Goal: Task Accomplishment & Management: Manage account settings

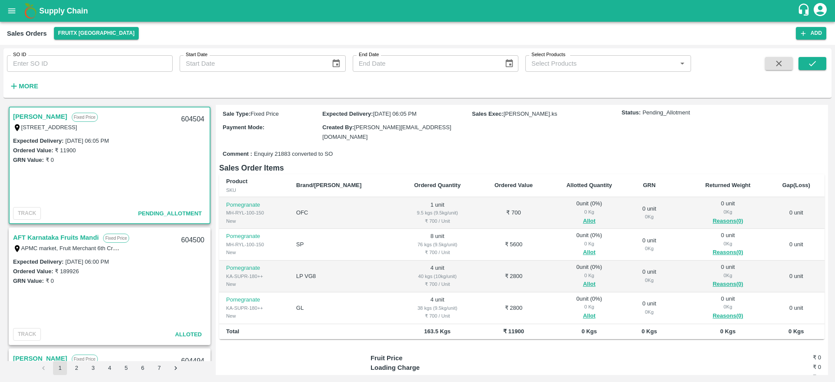
scroll to position [70, 0]
click at [583, 310] on button "Allot" at bounding box center [589, 315] width 13 height 10
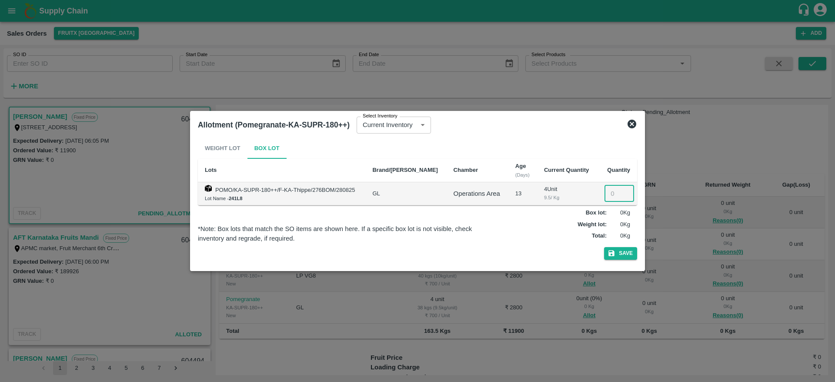
click at [607, 194] on input "number" at bounding box center [619, 193] width 30 height 17
type input "4"
click at [604, 247] on button "Save" at bounding box center [620, 253] width 33 height 13
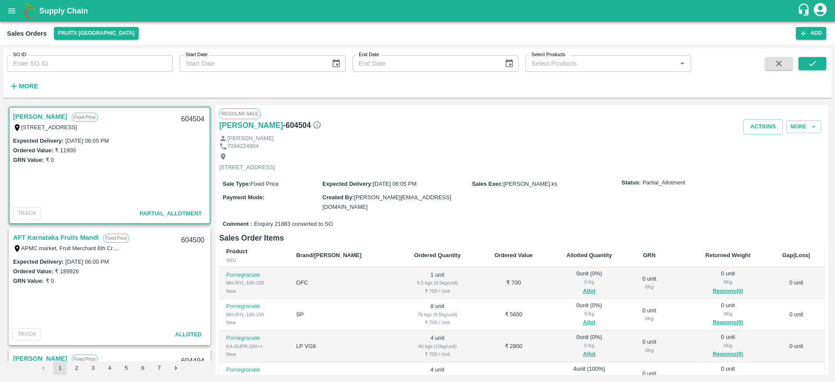
scroll to position [93, 0]
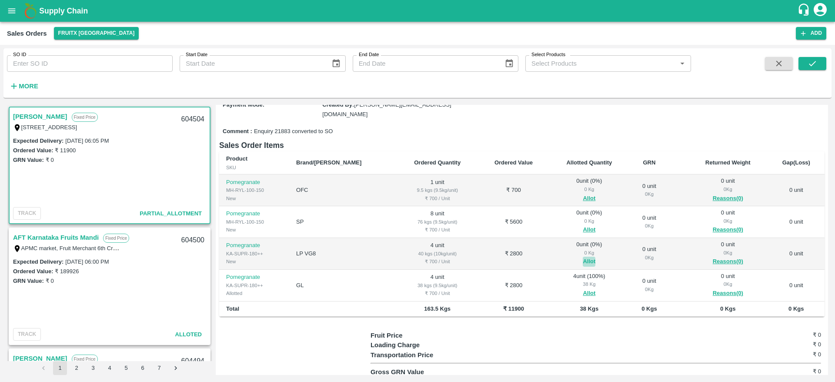
click at [583, 259] on button "Allot" at bounding box center [589, 261] width 13 height 10
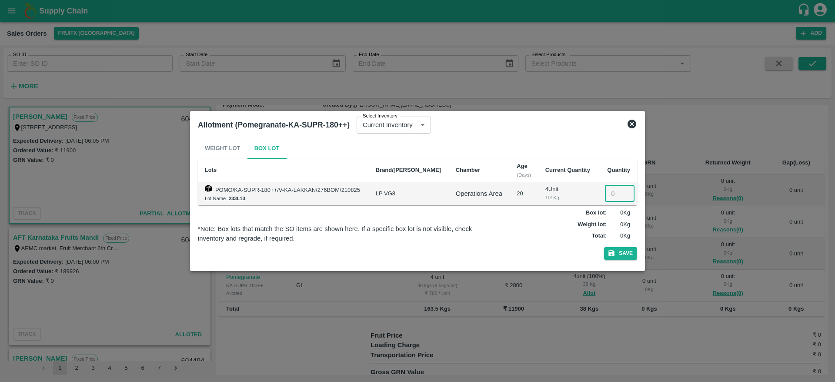
click at [610, 194] on input "number" at bounding box center [620, 193] width 30 height 17
type input "4"
click at [604, 247] on button "Save" at bounding box center [620, 253] width 33 height 13
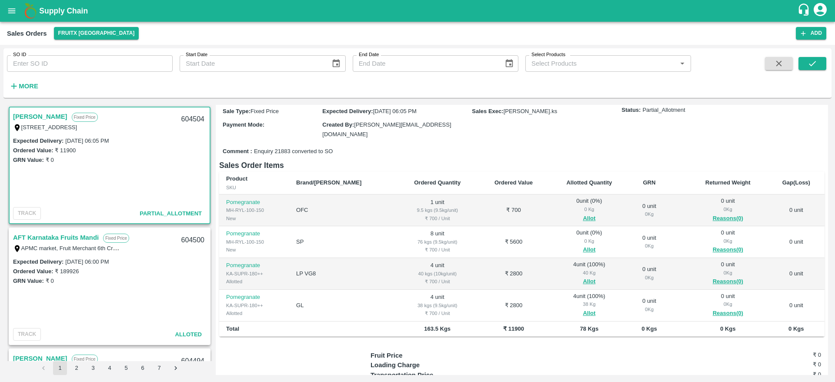
scroll to position [73, 0]
click at [583, 244] on button "Allot" at bounding box center [589, 249] width 13 height 10
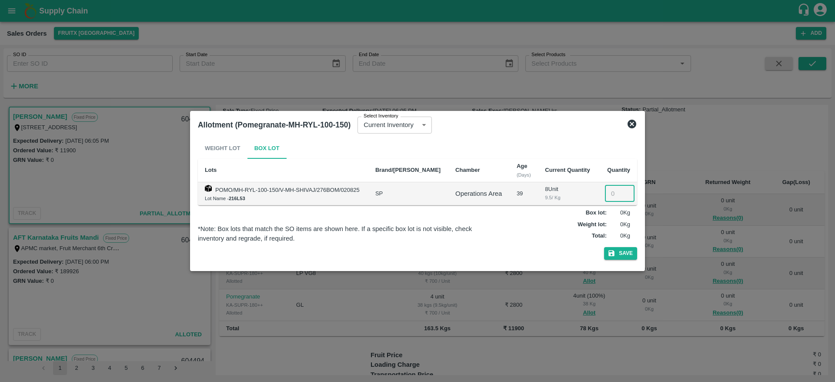
click at [606, 199] on input "number" at bounding box center [620, 193] width 30 height 17
type input "8"
click at [604, 247] on button "Save" at bounding box center [620, 253] width 33 height 13
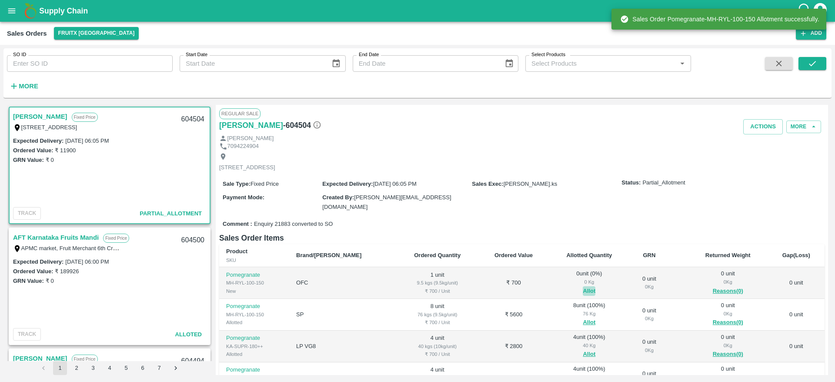
click at [583, 293] on button "Allot" at bounding box center [589, 291] width 13 height 10
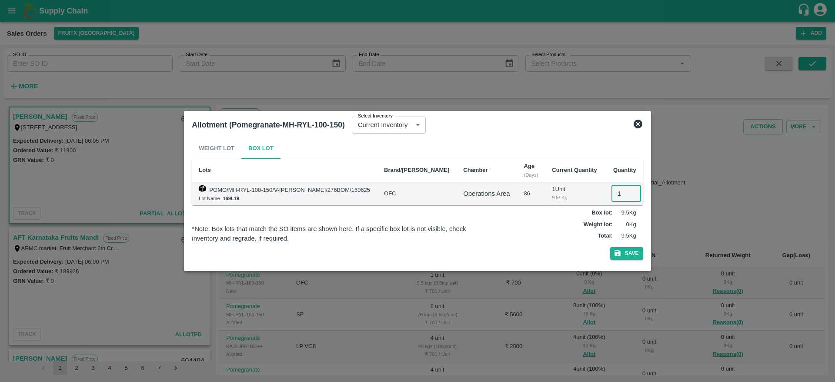
click at [611, 196] on input "1" at bounding box center [626, 193] width 30 height 17
type input "1"
click at [610, 247] on button "Save" at bounding box center [626, 253] width 33 height 13
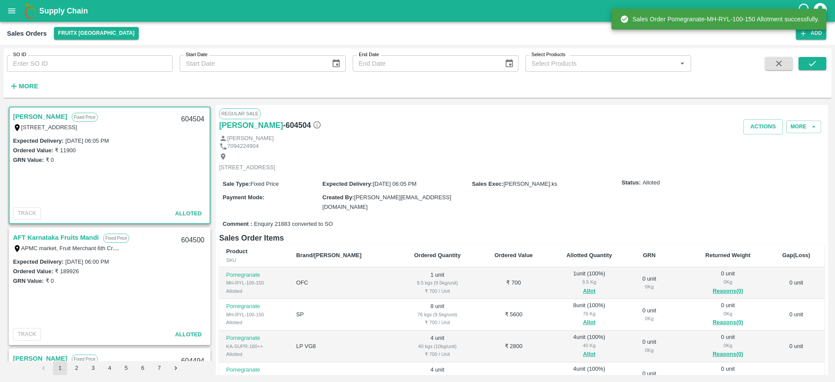
click at [184, 117] on div "604504" at bounding box center [192, 119] width 33 height 20
copy div "604504"
click at [749, 124] on button "Actions" at bounding box center [763, 126] width 40 height 15
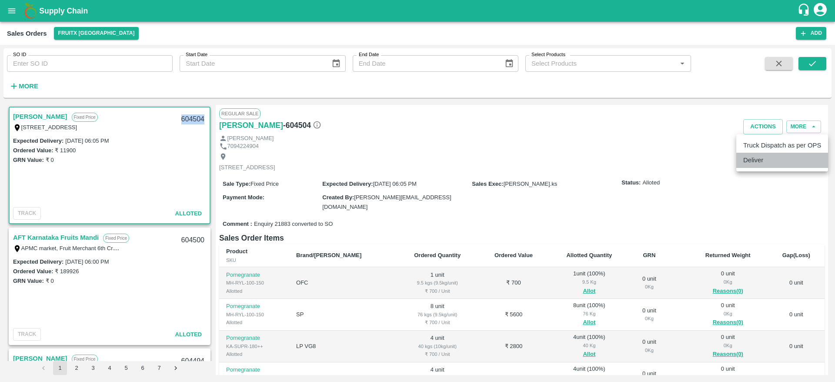
click at [767, 160] on li "Deliver" at bounding box center [782, 160] width 92 height 15
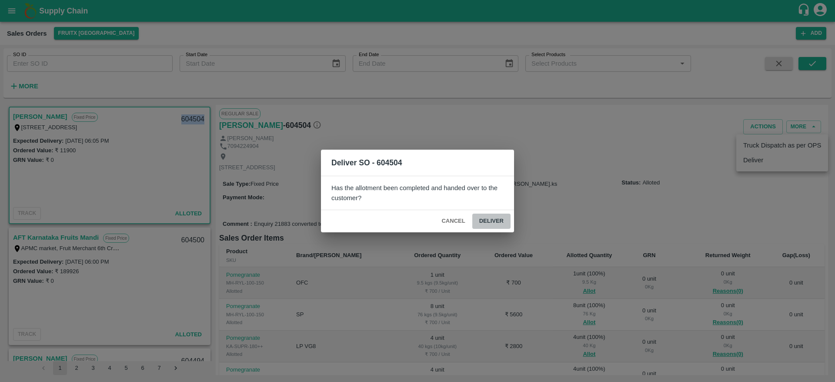
click at [488, 224] on button "Deliver" at bounding box center [491, 220] width 38 height 15
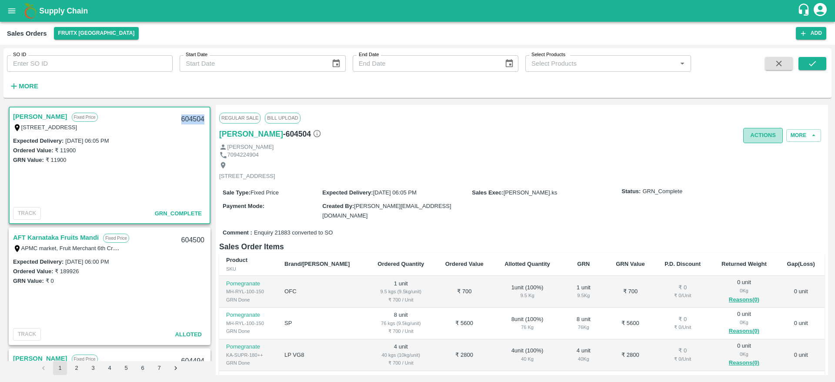
click at [762, 139] on button "Actions" at bounding box center [763, 135] width 40 height 15
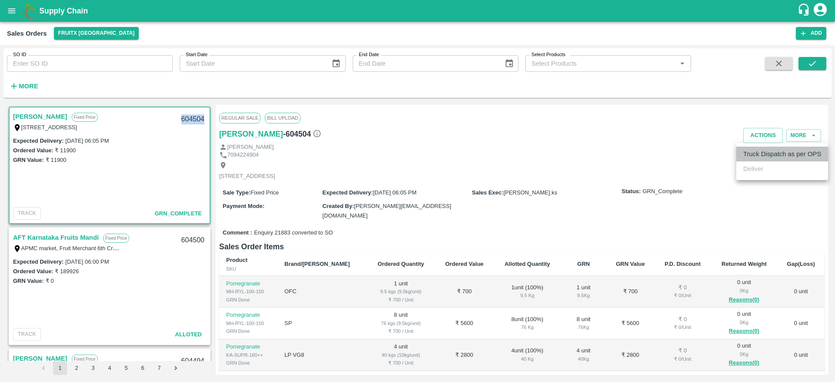
click at [761, 150] on li "Truck Dispatch as per OPS" at bounding box center [782, 153] width 92 height 15
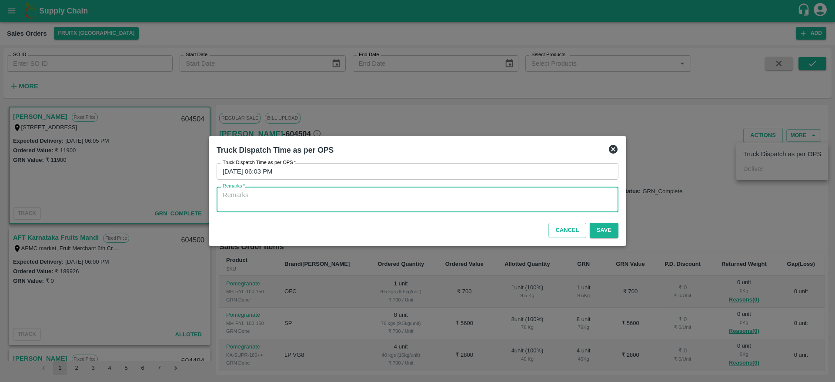
click at [471, 198] on textarea "Remarks   *" at bounding box center [418, 199] width 390 height 18
type textarea "OTD"
click at [617, 227] on button "Save" at bounding box center [603, 230] width 29 height 15
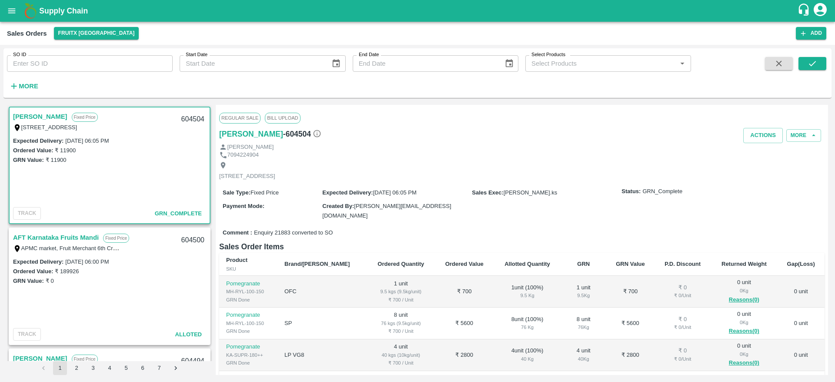
click at [185, 117] on div "604504" at bounding box center [192, 119] width 33 height 20
copy div "604504"
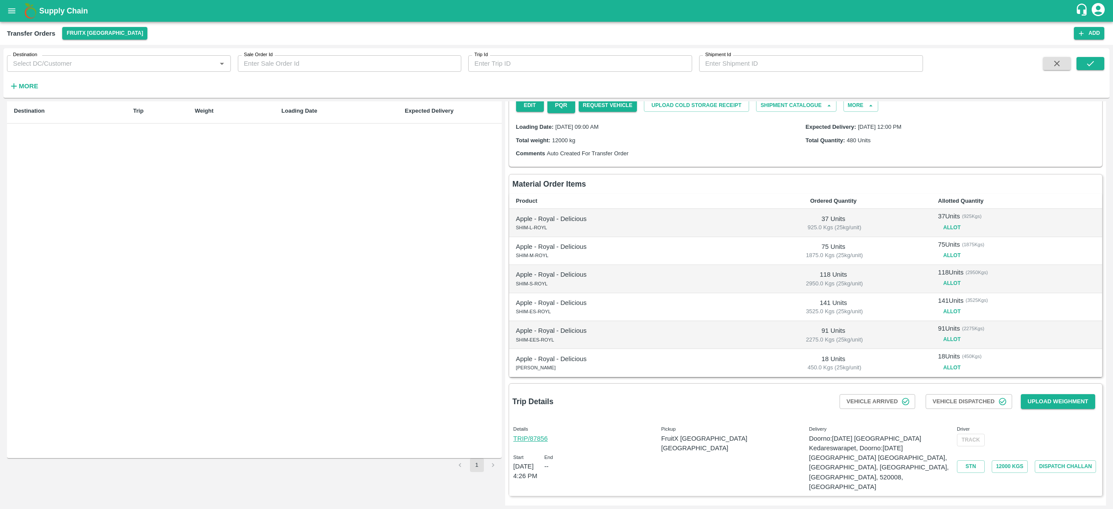
scroll to position [21, 0]
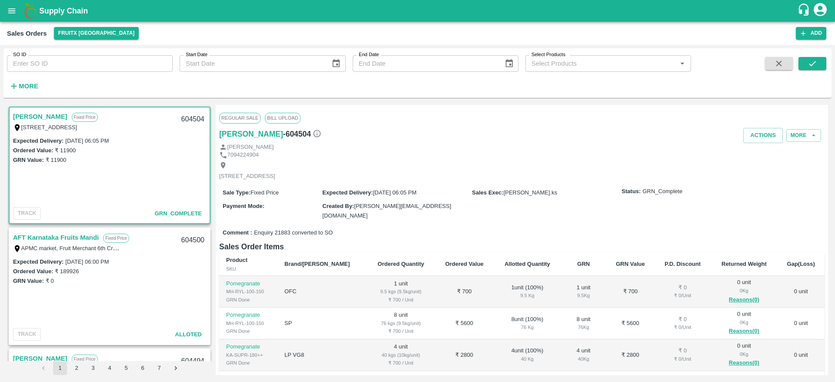
click at [139, 191] on div "Expected Delivery : 10 Sep 2025, 06:05 PM Ordered Value: ₹ 11900 GRN Value: ₹ 1…" at bounding box center [110, 170] width 200 height 68
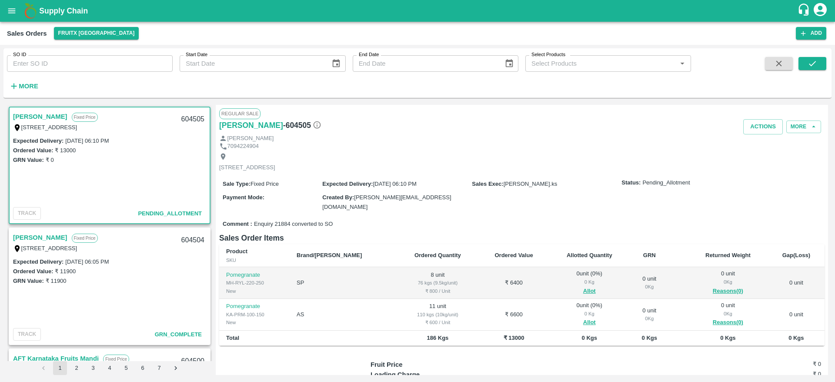
click at [35, 237] on link "[PERSON_NAME]" at bounding box center [40, 237] width 54 height 11
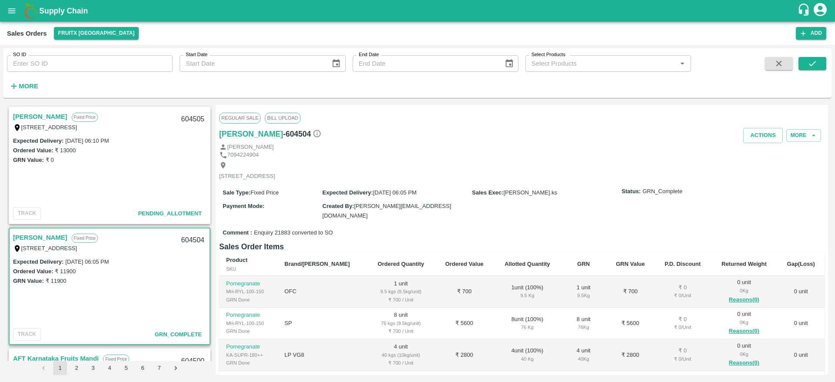
click at [50, 117] on link "[PERSON_NAME]" at bounding box center [40, 116] width 54 height 11
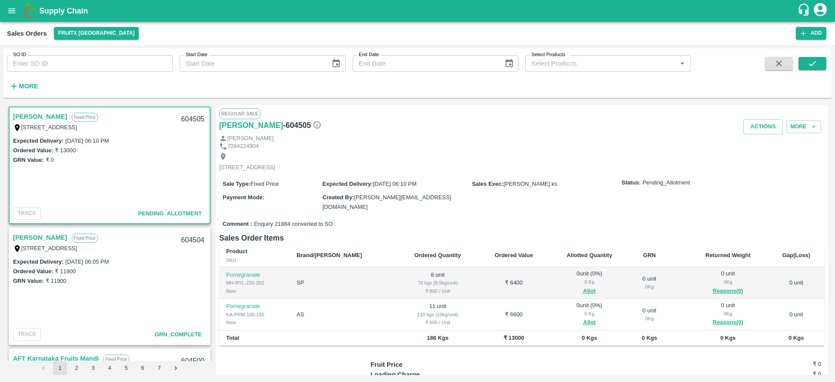
click at [577, 318] on span "Allot" at bounding box center [589, 322] width 67 height 10
click at [583, 319] on button "Allot" at bounding box center [589, 322] width 13 height 10
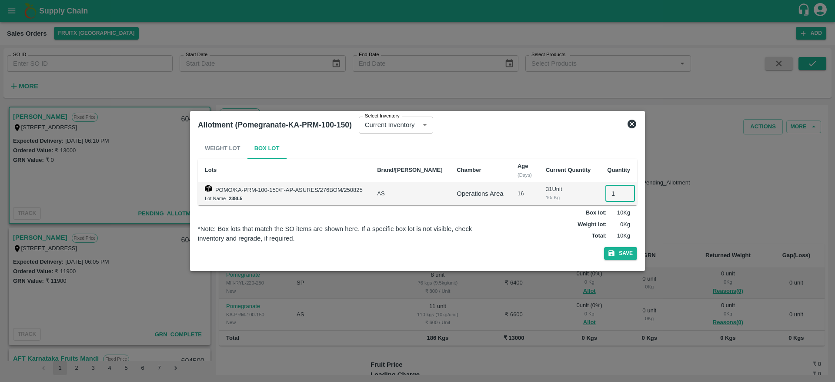
click at [605, 194] on input "1" at bounding box center [620, 193] width 30 height 17
type input "11"
click at [604, 247] on button "Save" at bounding box center [620, 253] width 33 height 13
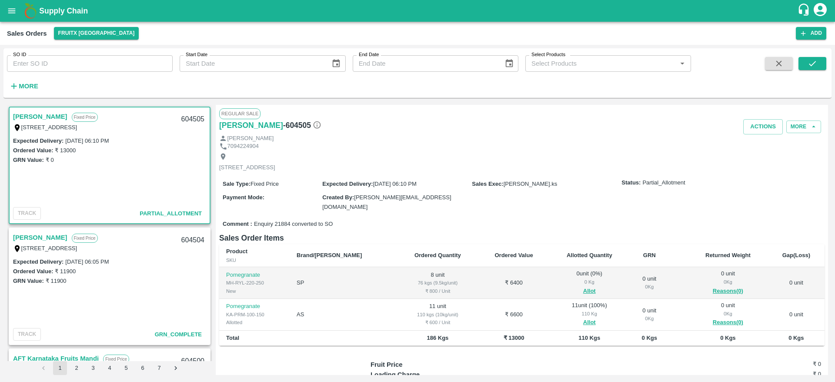
click at [190, 114] on div "604505" at bounding box center [192, 119] width 33 height 20
copy div "604505"
click at [583, 288] on button "Allot" at bounding box center [589, 291] width 13 height 10
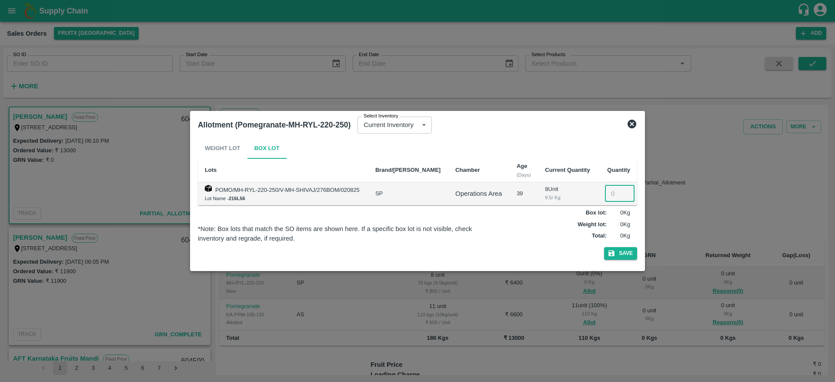
click at [610, 197] on input "number" at bounding box center [620, 193] width 30 height 17
type input "8"
click at [604, 247] on button "Save" at bounding box center [620, 253] width 33 height 13
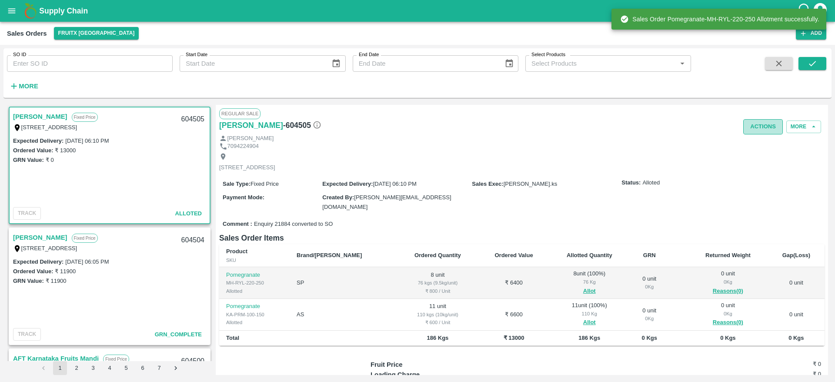
click at [762, 127] on button "Actions" at bounding box center [763, 126] width 40 height 15
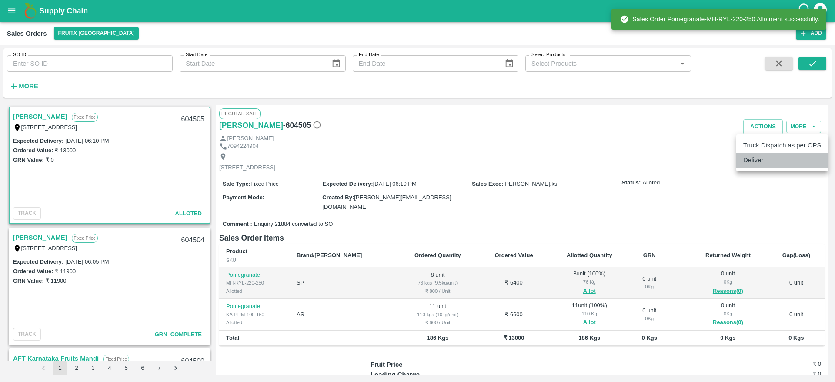
click at [765, 155] on li "Deliver" at bounding box center [782, 160] width 92 height 15
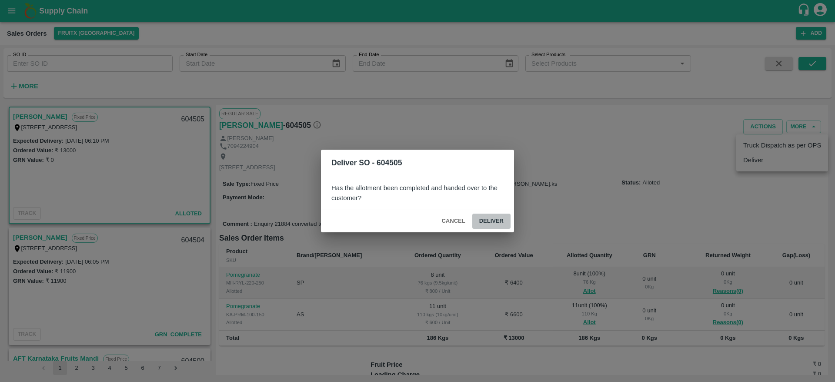
click at [491, 224] on button "Deliver" at bounding box center [491, 220] width 38 height 15
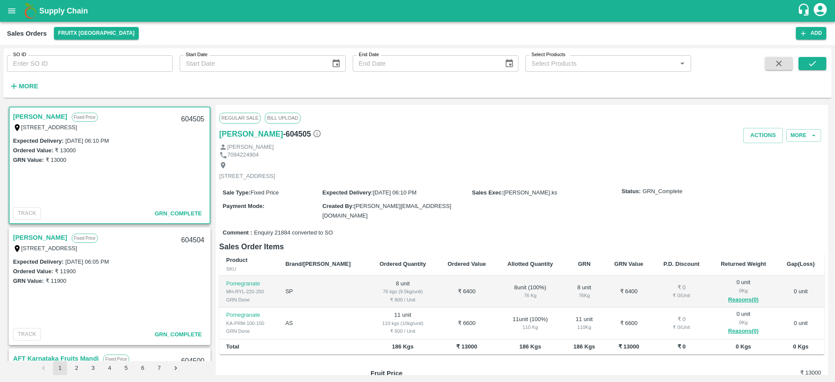
click at [185, 122] on div "604505" at bounding box center [192, 119] width 33 height 20
copy div "604505"
click at [763, 130] on button "Actions" at bounding box center [763, 135] width 40 height 15
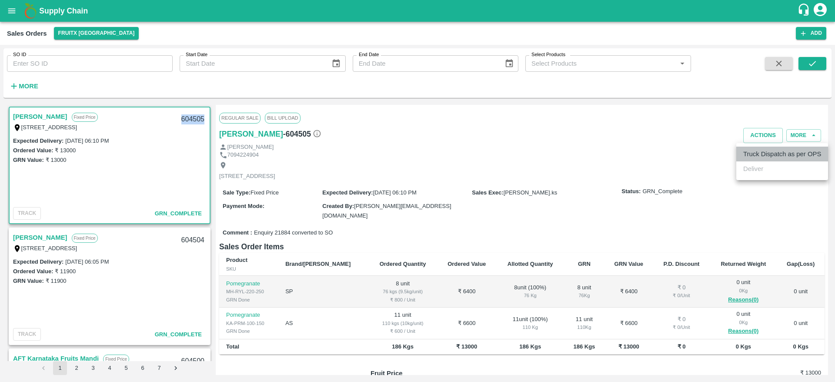
click at [762, 156] on li "Truck Dispatch as per OPS" at bounding box center [782, 153] width 92 height 15
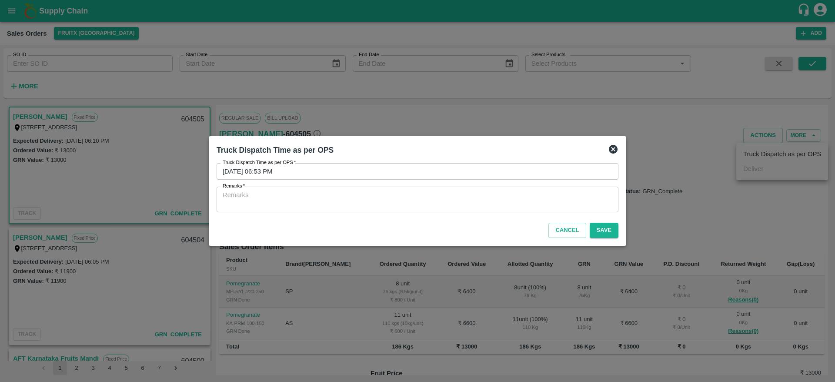
click at [502, 187] on div "x Remarks" at bounding box center [417, 199] width 402 height 26
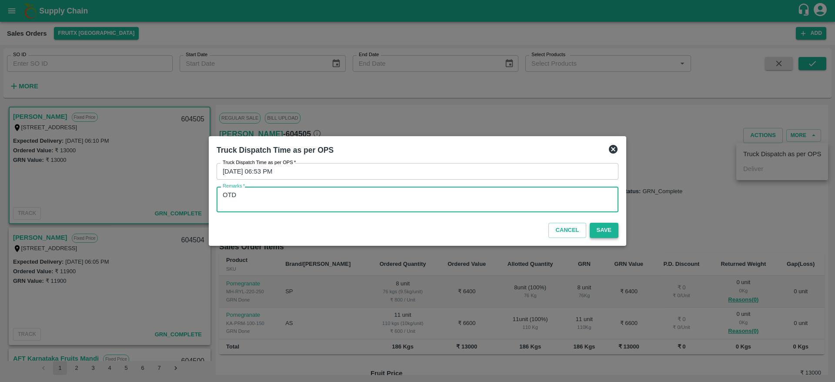
type textarea "OTD"
click at [604, 226] on button "Save" at bounding box center [603, 230] width 29 height 15
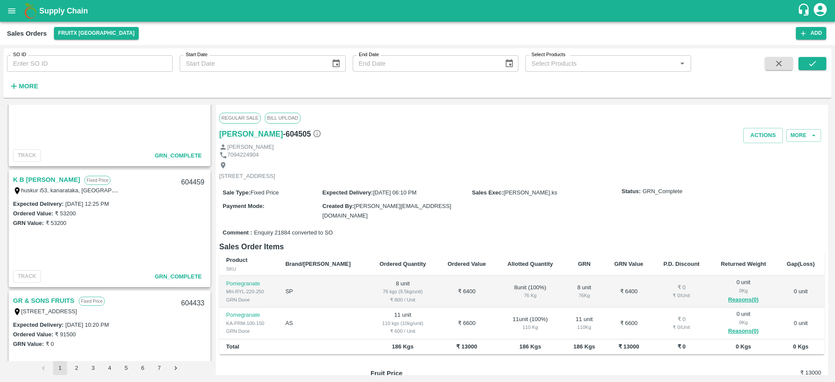
scroll to position [2354, 0]
click at [49, 176] on link "K B [PERSON_NAME]" at bounding box center [46, 179] width 67 height 11
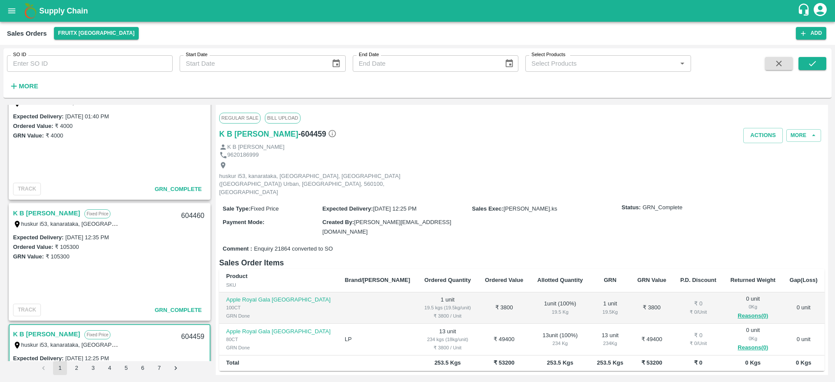
scroll to position [2198, 0]
click at [47, 216] on link "K B [PERSON_NAME]" at bounding box center [46, 214] width 67 height 11
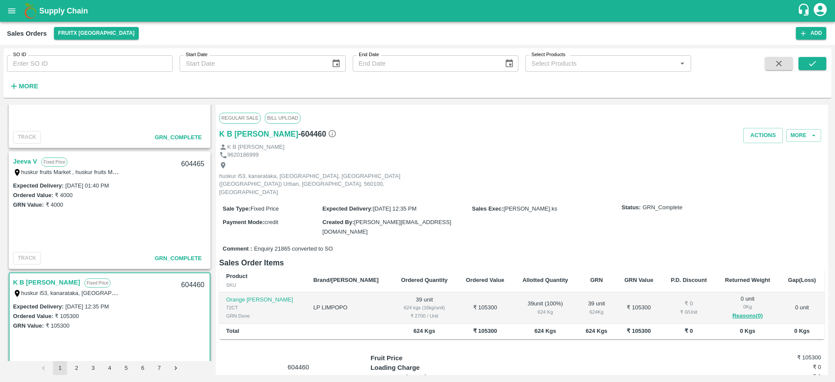
scroll to position [2127, 0]
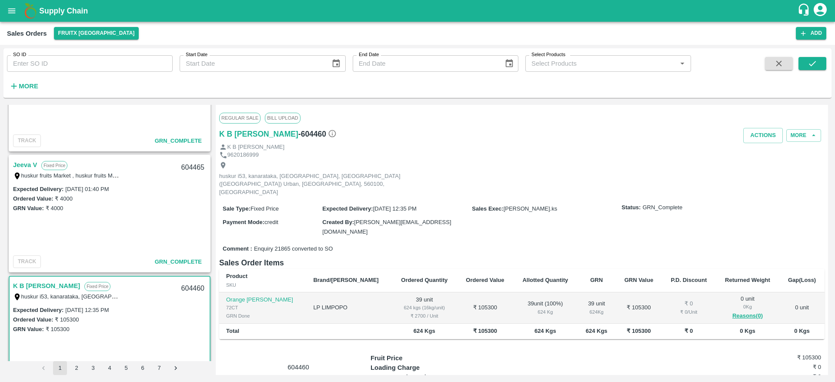
click at [32, 164] on link "Jeeva V" at bounding box center [25, 164] width 24 height 11
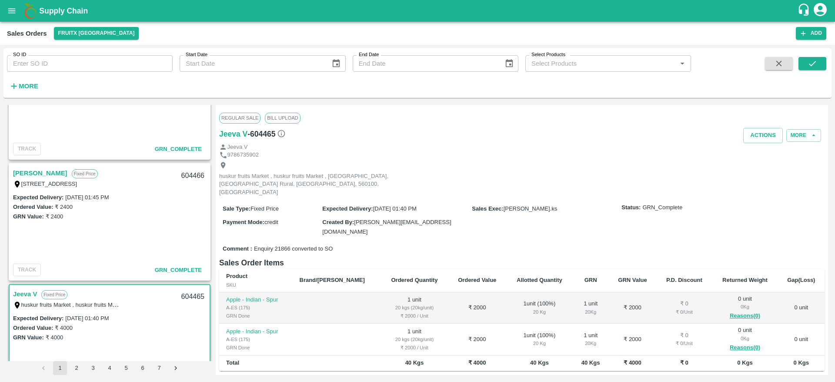
scroll to position [1997, 0]
click at [35, 171] on link "[PERSON_NAME]" at bounding box center [40, 173] width 54 height 11
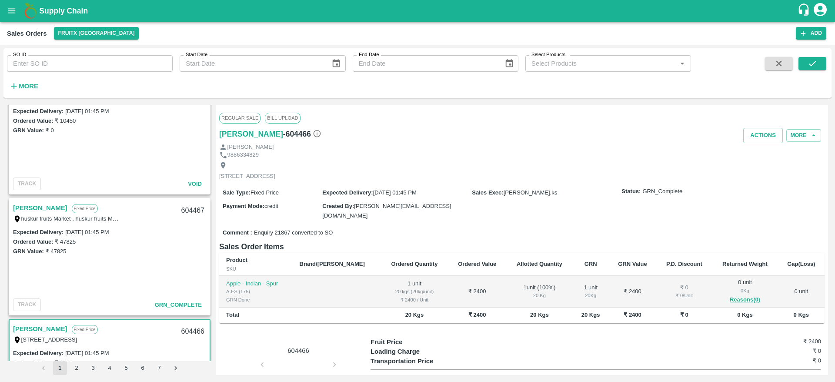
scroll to position [1841, 0]
click at [59, 206] on link "[PERSON_NAME]" at bounding box center [40, 208] width 54 height 11
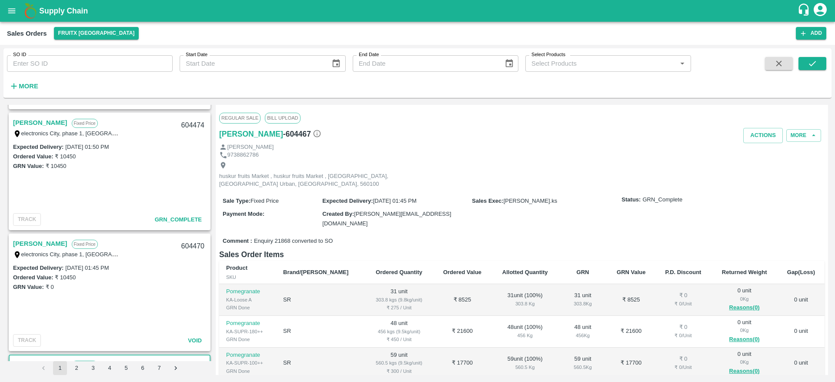
scroll to position [1682, 0]
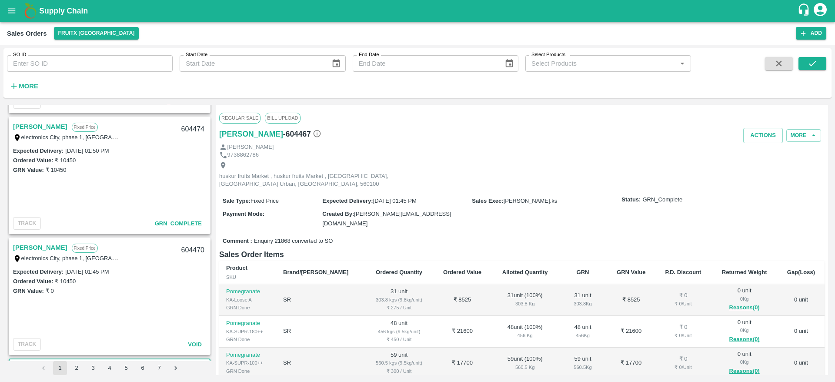
click at [37, 130] on link "[PERSON_NAME]" at bounding box center [40, 126] width 54 height 11
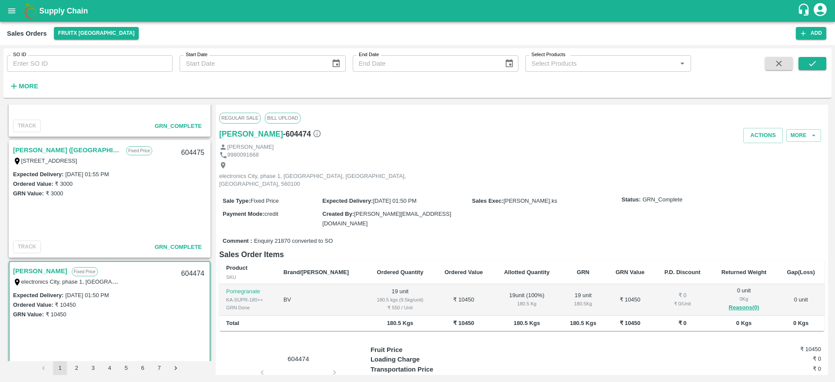
scroll to position [1537, 0]
click at [42, 146] on link "[PERSON_NAME] ([GEOGRAPHIC_DATA])" at bounding box center [67, 150] width 109 height 11
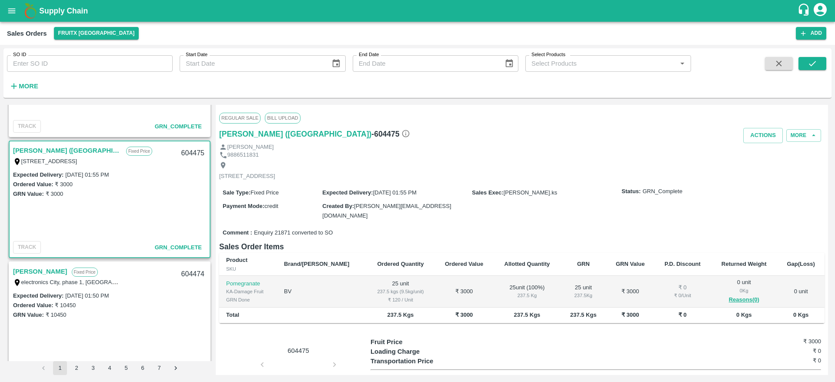
click at [182, 152] on div "604475" at bounding box center [192, 153] width 33 height 20
copy div "604475"
